Goal: Information Seeking & Learning: Learn about a topic

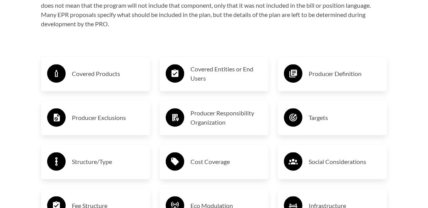
scroll to position [1199, 0]
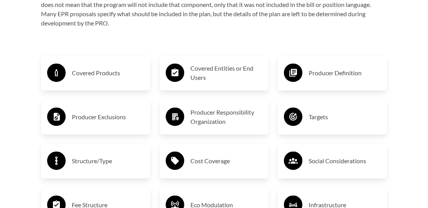
click at [295, 113] on icon at bounding box center [294, 117] width 8 height 8
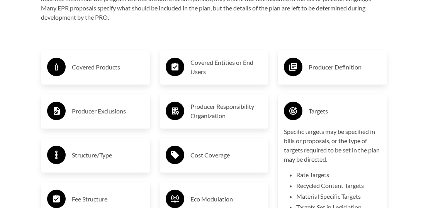
scroll to position [1237, 0]
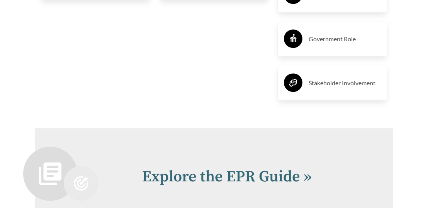
scroll to position [1637, 0]
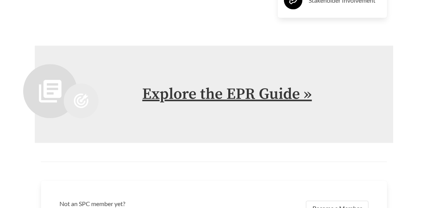
click at [309, 89] on link "Explore the EPR Guide »" at bounding box center [227, 94] width 170 height 19
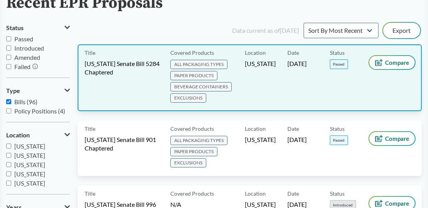
scroll to position [77, 0]
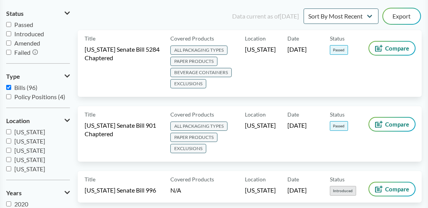
click at [31, 97] on span "Policy Positions (4)" at bounding box center [39, 96] width 51 height 7
click at [11, 97] on input "Policy Positions (4)" at bounding box center [8, 96] width 5 height 5
click at [8, 94] on label "Policy Positions (4)" at bounding box center [38, 96] width 64 height 9
click at [8, 94] on input "Policy Positions (4)" at bounding box center [8, 96] width 5 height 5
checkbox input "false"
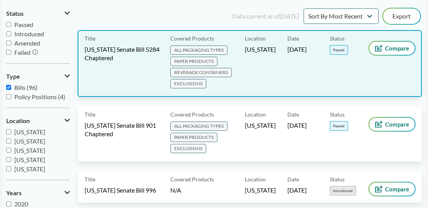
click at [190, 49] on span "ALL PACKAGING TYPES" at bounding box center [199, 50] width 57 height 9
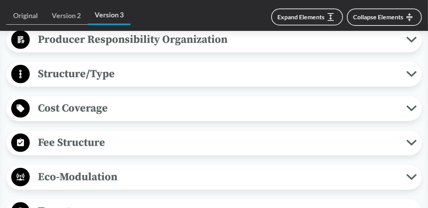
scroll to position [503, 0]
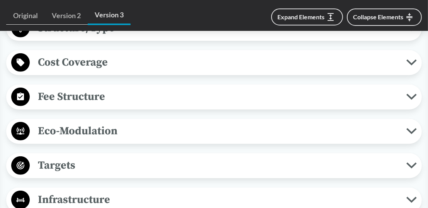
click at [410, 94] on icon at bounding box center [412, 97] width 10 height 6
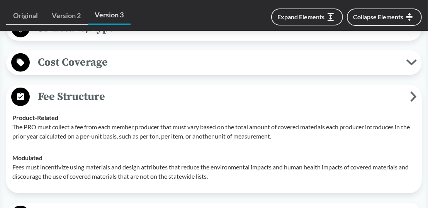
click at [416, 96] on icon at bounding box center [414, 97] width 7 height 10
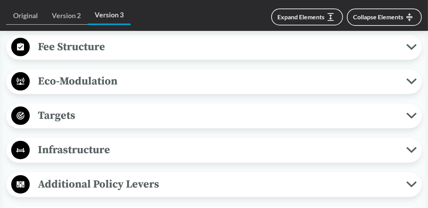
scroll to position [580, 0]
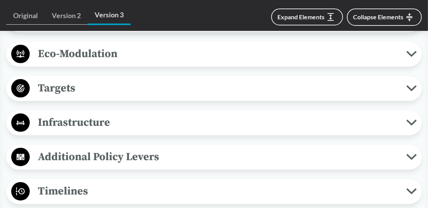
click at [414, 87] on icon at bounding box center [412, 88] width 10 height 6
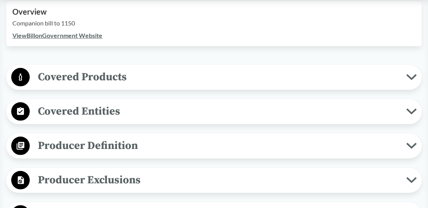
scroll to position [271, 0]
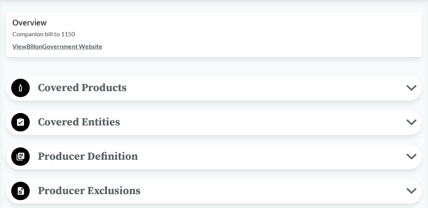
click at [413, 85] on button "Covered Products" at bounding box center [214, 89] width 411 height 20
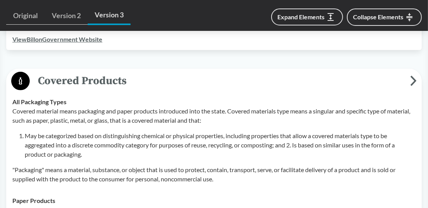
scroll to position [309, 0]
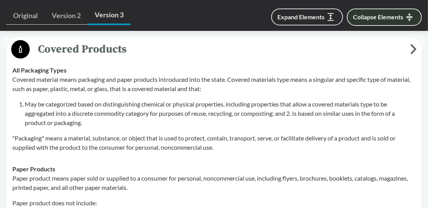
click at [400, 16] on button "Collapse Elements" at bounding box center [384, 17] width 75 height 17
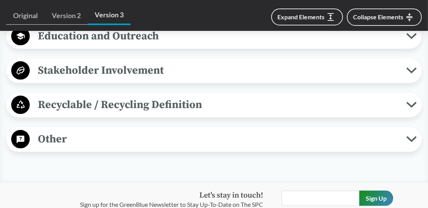
scroll to position [889, 0]
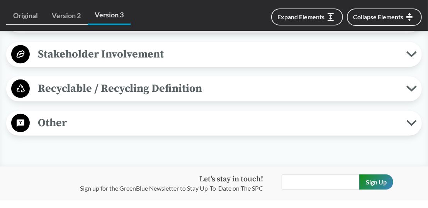
click at [414, 86] on icon at bounding box center [412, 89] width 10 height 6
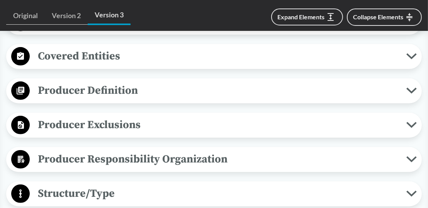
scroll to position [348, 0]
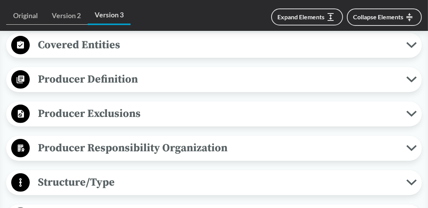
click at [410, 79] on icon at bounding box center [412, 80] width 8 height 4
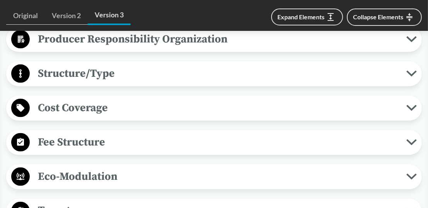
scroll to position [967, 0]
